Goal: Task Accomplishment & Management: Use online tool/utility

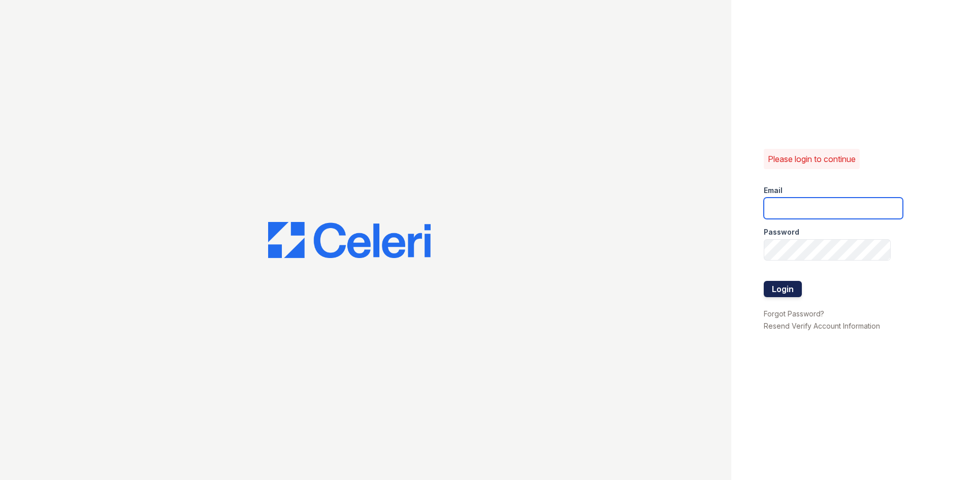
type input "[EMAIL_ADDRESS][DOMAIN_NAME]"
click at [775, 291] on button "Login" at bounding box center [782, 289] width 38 height 16
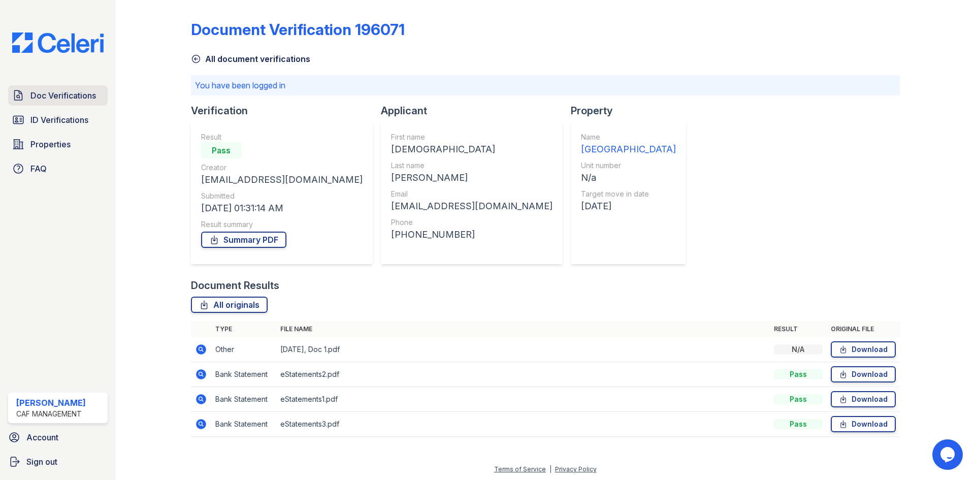
click at [76, 101] on span "Doc Verifications" at bounding box center [62, 95] width 65 height 12
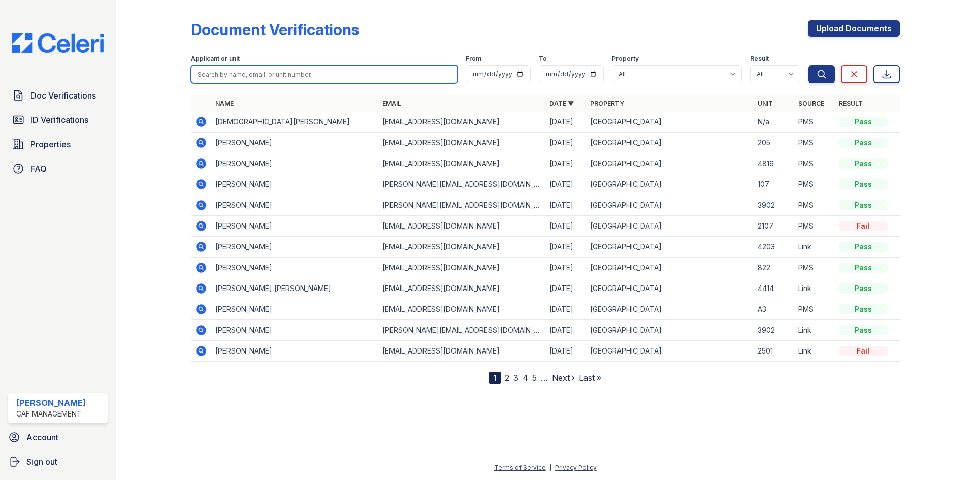
click at [230, 72] on input "search" at bounding box center [324, 74] width 267 height 18
type input "[PERSON_NAME]"
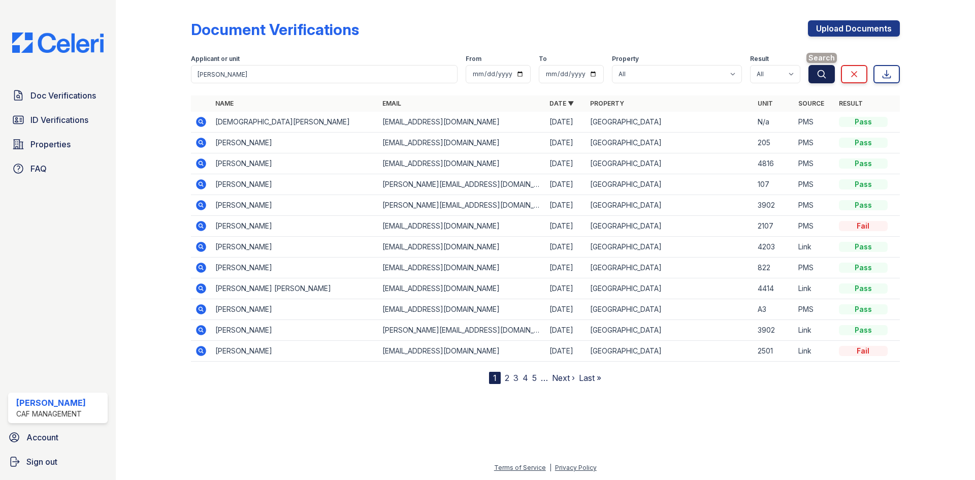
click at [828, 74] on button "Search" at bounding box center [821, 74] width 26 height 18
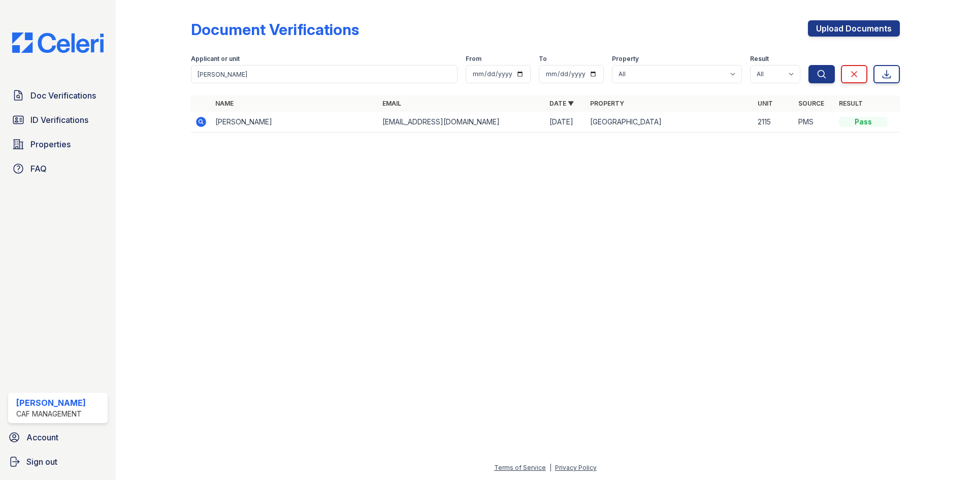
click at [196, 122] on icon at bounding box center [201, 122] width 12 height 12
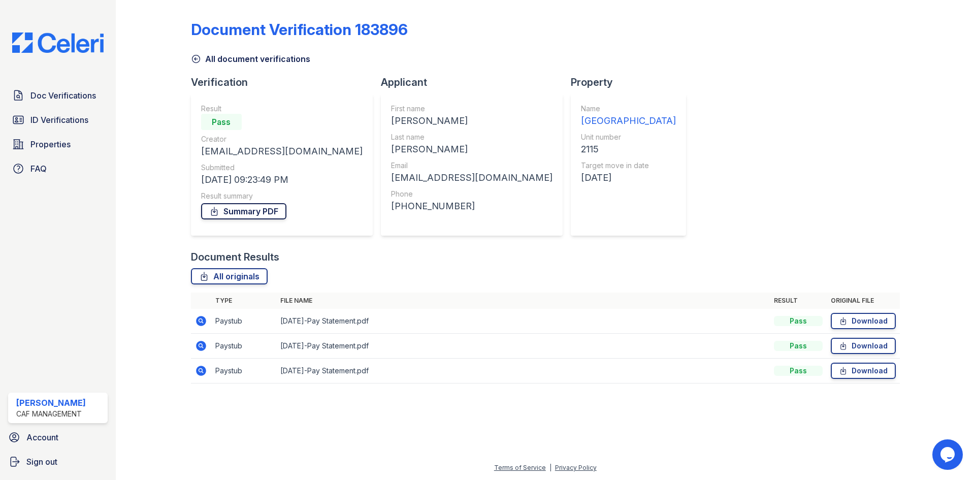
click at [259, 211] on link "Summary PDF" at bounding box center [243, 211] width 85 height 16
click at [71, 103] on link "Doc Verifications" at bounding box center [57, 95] width 99 height 20
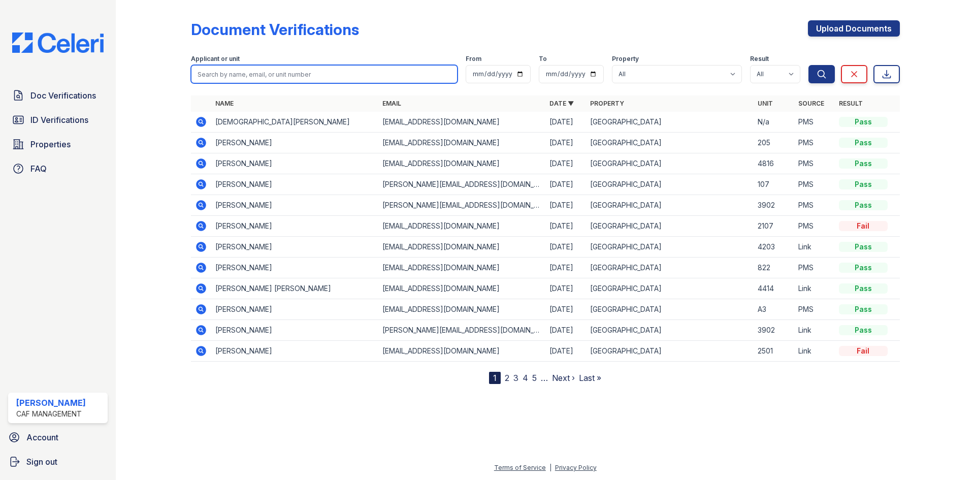
click at [347, 77] on input "search" at bounding box center [324, 74] width 267 height 18
type input "reymundo"
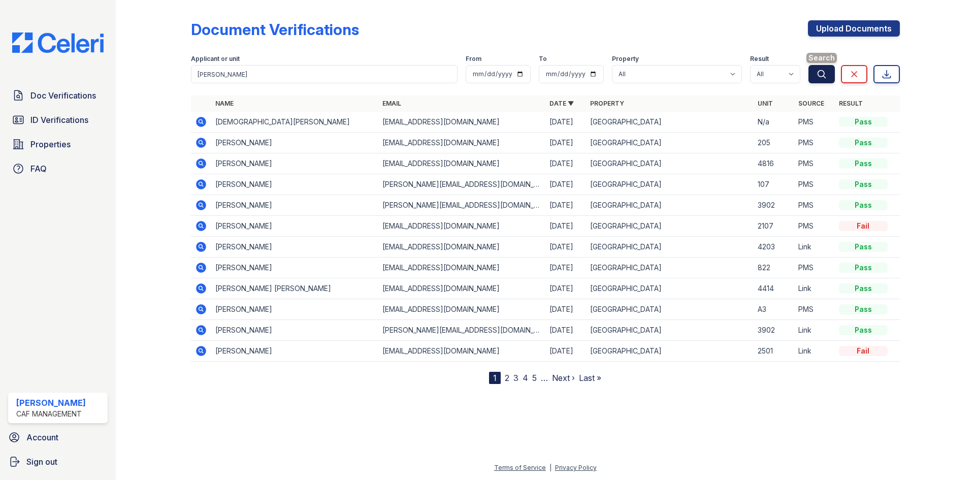
click at [824, 74] on icon "submit" at bounding box center [821, 74] width 10 height 10
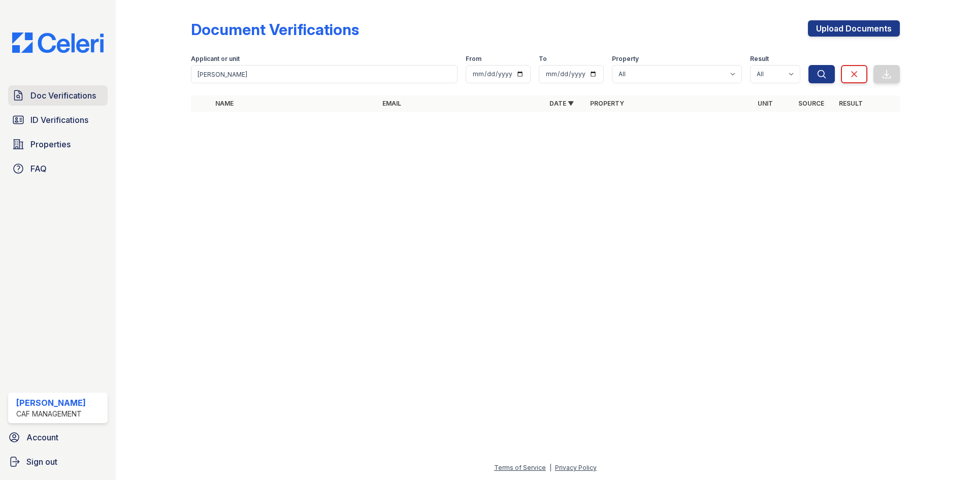
click at [81, 96] on span "Doc Verifications" at bounding box center [62, 95] width 65 height 12
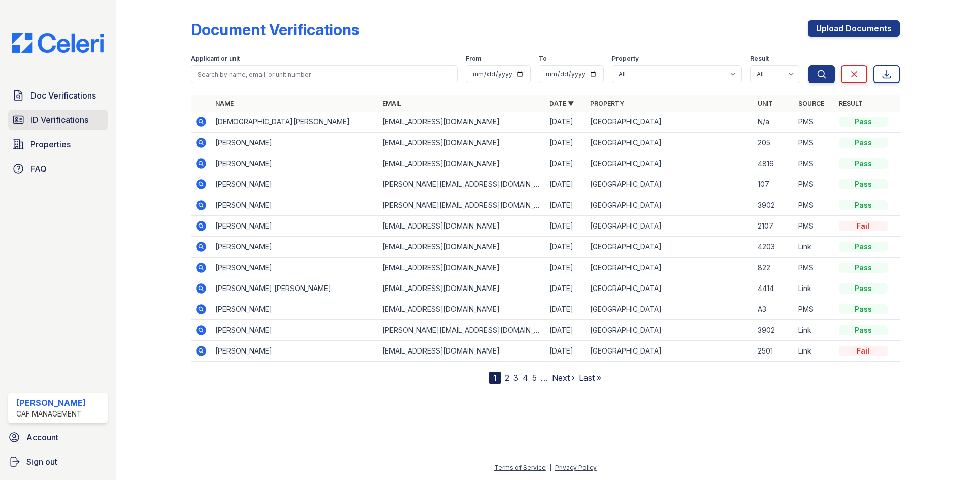
click at [82, 120] on span "ID Verifications" at bounding box center [59, 120] width 58 height 12
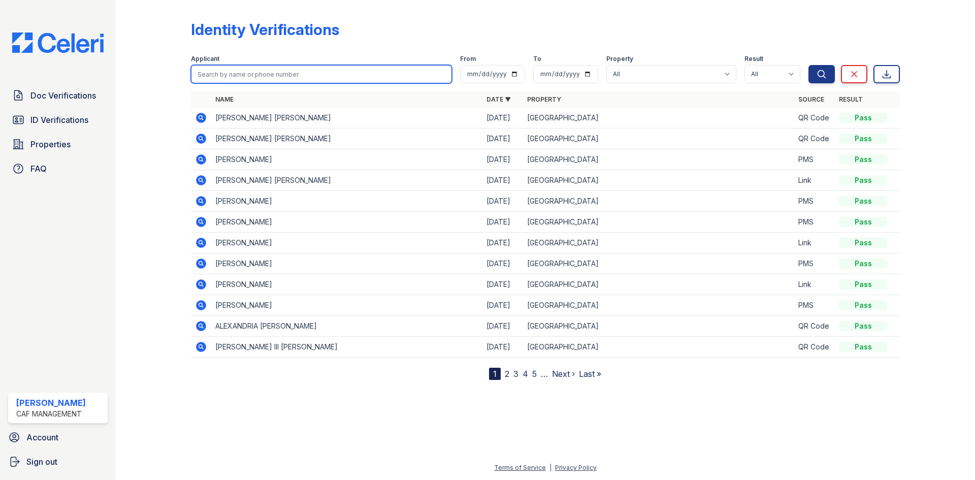
click at [240, 72] on input "search" at bounding box center [321, 74] width 261 height 18
type input "reymundo"
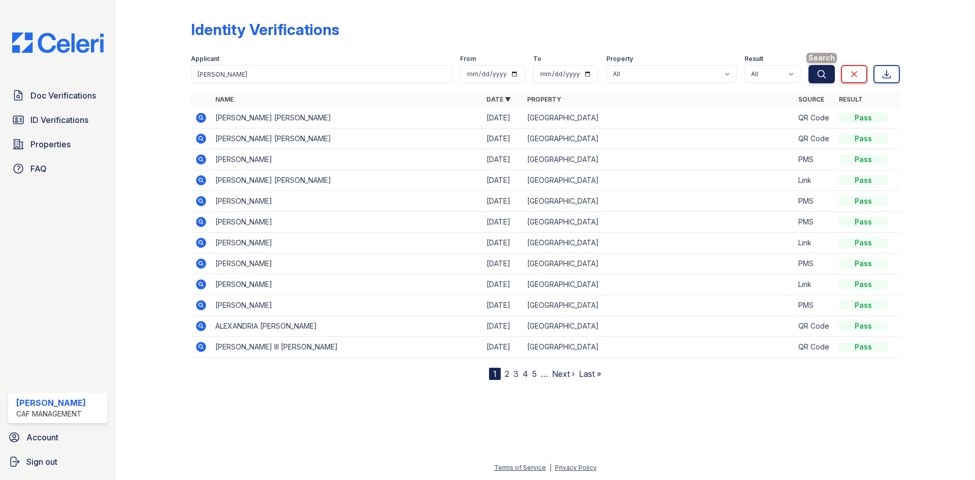
click at [824, 74] on icon "submit" at bounding box center [821, 74] width 10 height 10
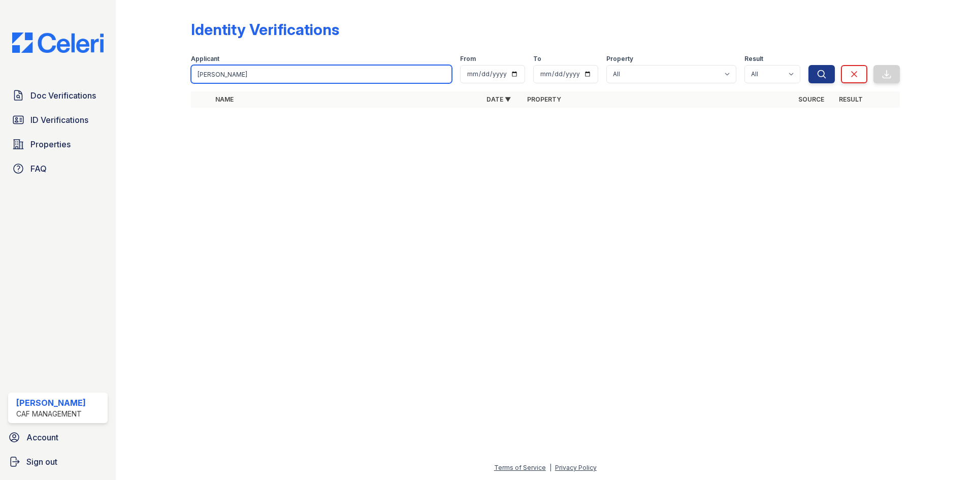
click at [293, 73] on input "reymundo" at bounding box center [321, 74] width 261 height 18
type input "r"
type input "[PERSON_NAME]"
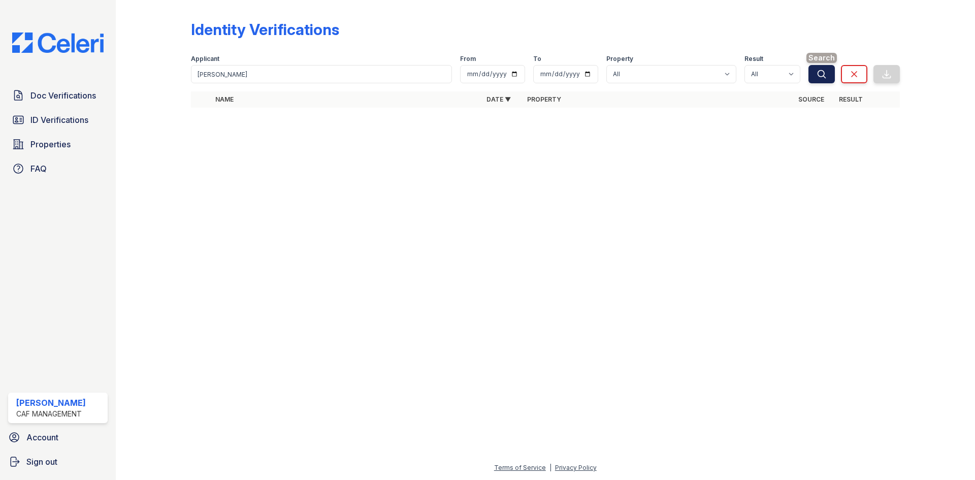
click at [822, 76] on icon "submit" at bounding box center [821, 74] width 8 height 8
click at [817, 73] on icon "submit" at bounding box center [821, 74] width 10 height 10
click at [50, 144] on span "Properties" at bounding box center [50, 144] width 40 height 12
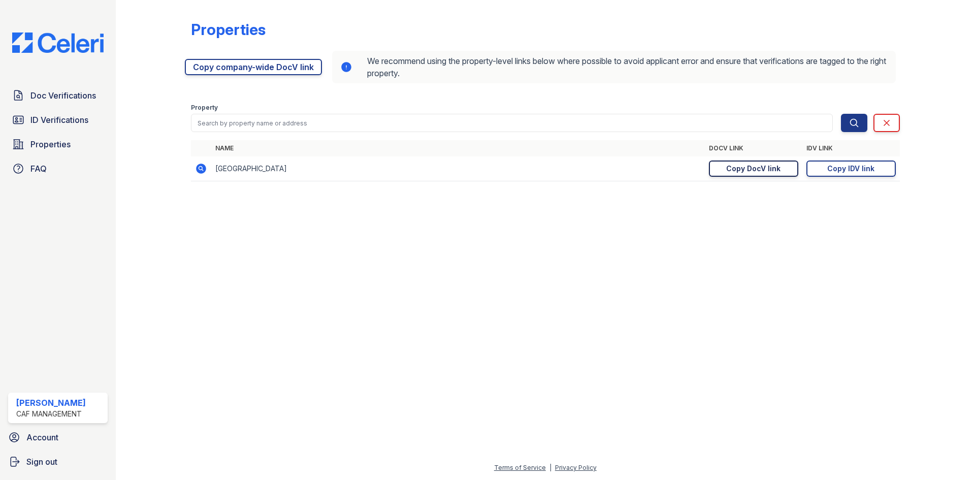
click at [779, 169] on div "Copy DocV link" at bounding box center [753, 168] width 54 height 10
click at [767, 166] on div "Copy DocV link" at bounding box center [753, 168] width 54 height 10
click at [835, 173] on div "Copy IDV link" at bounding box center [850, 168] width 47 height 10
